Goal: Find contact information: Find contact information

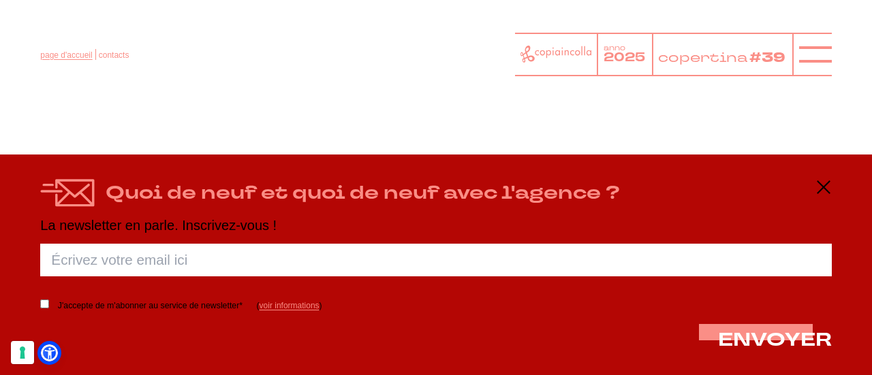
click at [67, 54] on font "page d'accueil" at bounding box center [66, 55] width 52 height 10
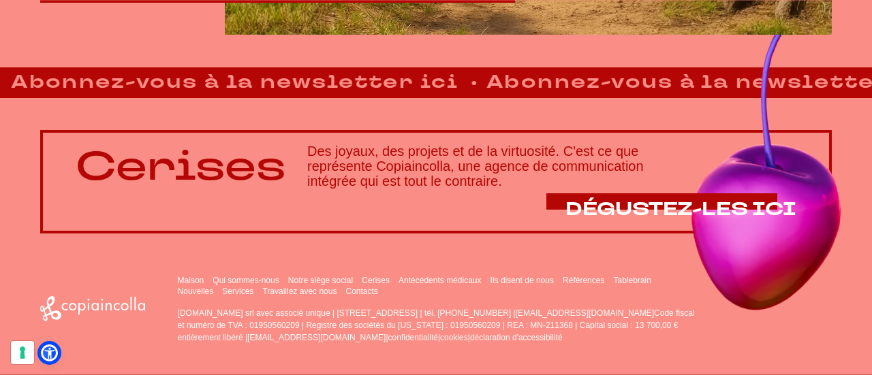
scroll to position [886, 0]
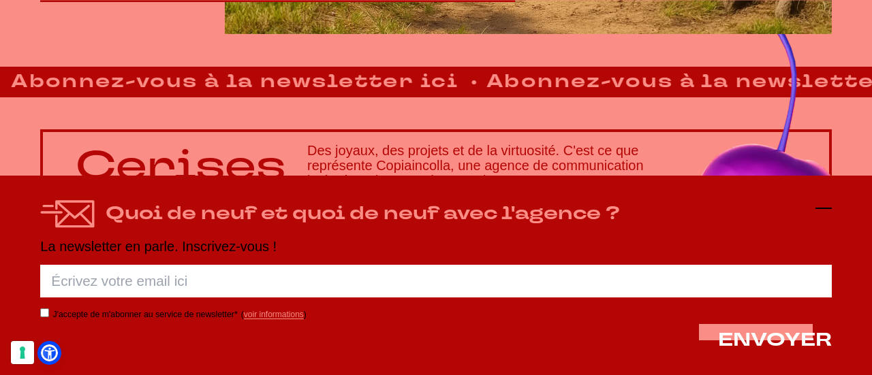
click at [825, 200] on icon at bounding box center [824, 208] width 16 height 16
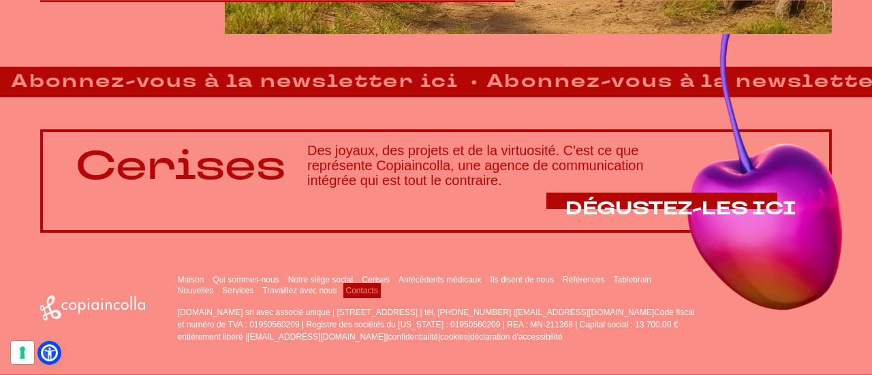
click at [346, 290] on font "Contacts" at bounding box center [362, 291] width 32 height 10
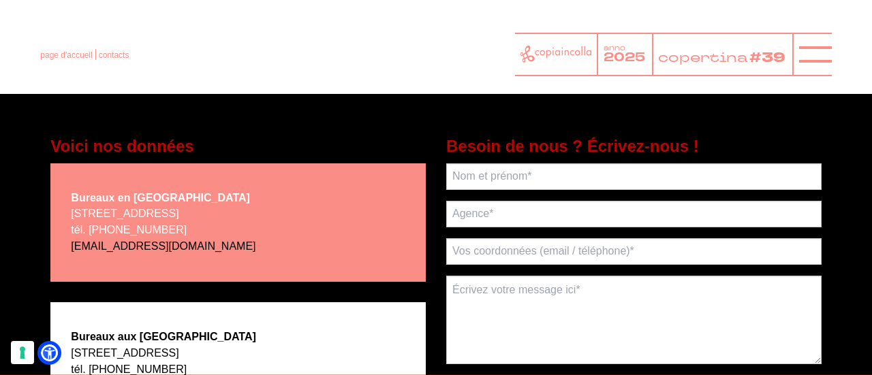
scroll to position [204, 0]
drag, startPoint x: 210, startPoint y: 247, endPoint x: 179, endPoint y: 244, distance: 31.5
click at [179, 244] on p "[STREET_ADDRESS] tél. [PHONE_NUMBER] [EMAIL_ADDRESS][DOMAIN_NAME]" at bounding box center [163, 230] width 185 height 49
drag, startPoint x: 212, startPoint y: 249, endPoint x: 187, endPoint y: 249, distance: 25.2
click at [187, 249] on p "[STREET_ADDRESS] tél. [PHONE_NUMBER] [EMAIL_ADDRESS][DOMAIN_NAME]" at bounding box center [163, 230] width 185 height 49
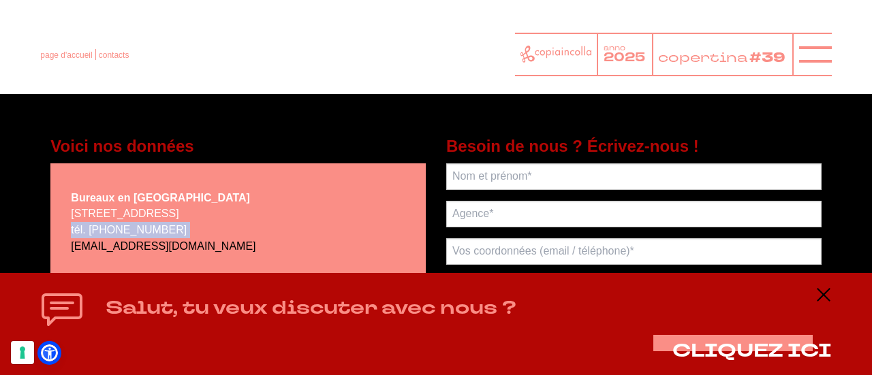
drag, startPoint x: 209, startPoint y: 247, endPoint x: 104, endPoint y: 245, distance: 105.0
click at [104, 245] on p "[STREET_ADDRESS] tél. [PHONE_NUMBER] [EMAIL_ADDRESS][DOMAIN_NAME]" at bounding box center [163, 230] width 185 height 49
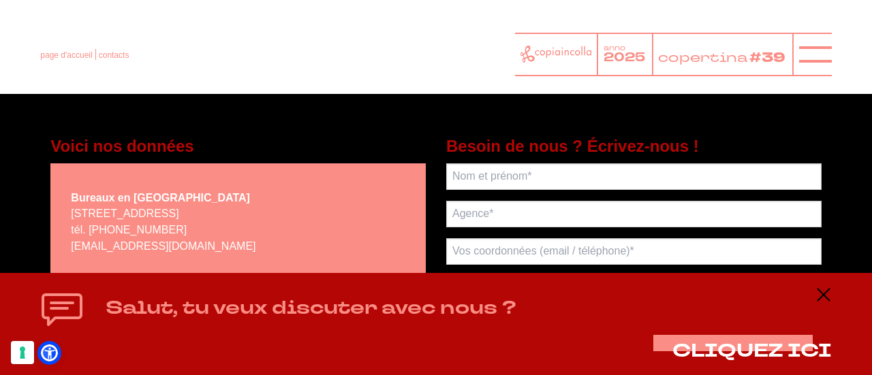
drag, startPoint x: 157, startPoint y: 231, endPoint x: 391, endPoint y: 230, distance: 234.4
click at [391, 230] on div "Bureaux en [GEOGRAPHIC_DATA] [STREET_ADDRESS] tél. [PHONE_NUMBER] [EMAIL_ADDRES…" at bounding box center [237, 223] width 375 height 119
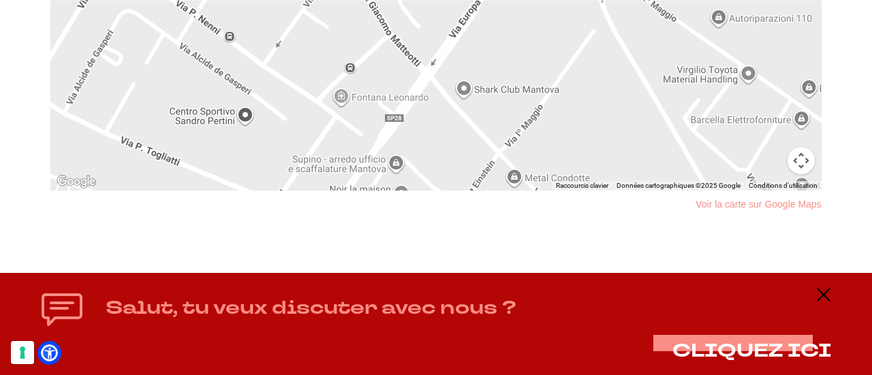
scroll to position [1381, 0]
click at [822, 291] on icon at bounding box center [824, 295] width 16 height 16
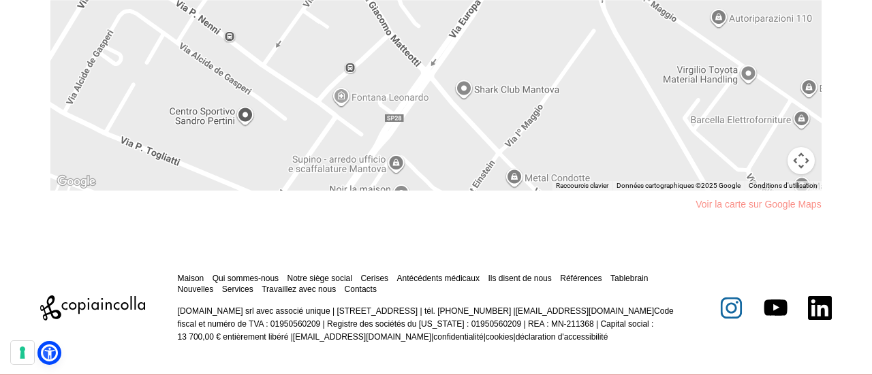
click at [739, 311] on icon at bounding box center [731, 309] width 22 height 22
click at [776, 303] on icon at bounding box center [775, 308] width 21 height 15
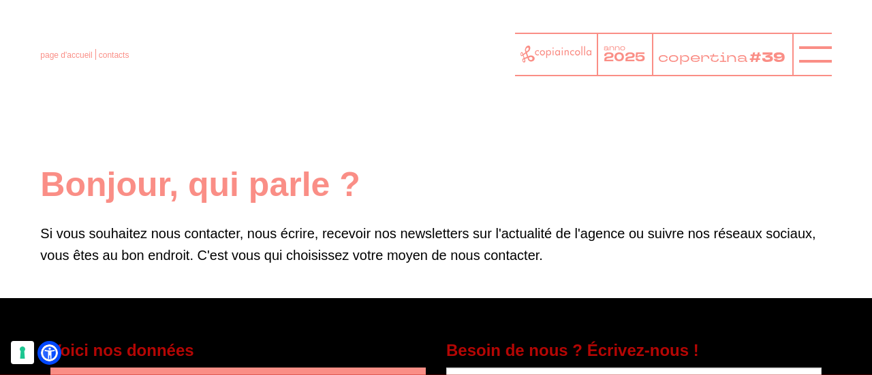
scroll to position [0, 0]
click at [82, 59] on font "page d'accueil" at bounding box center [66, 55] width 52 height 10
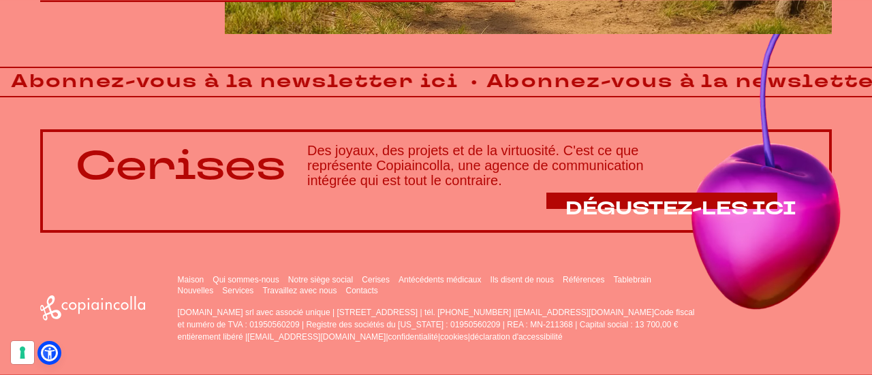
scroll to position [886, 0]
